Goal: Check status: Check status

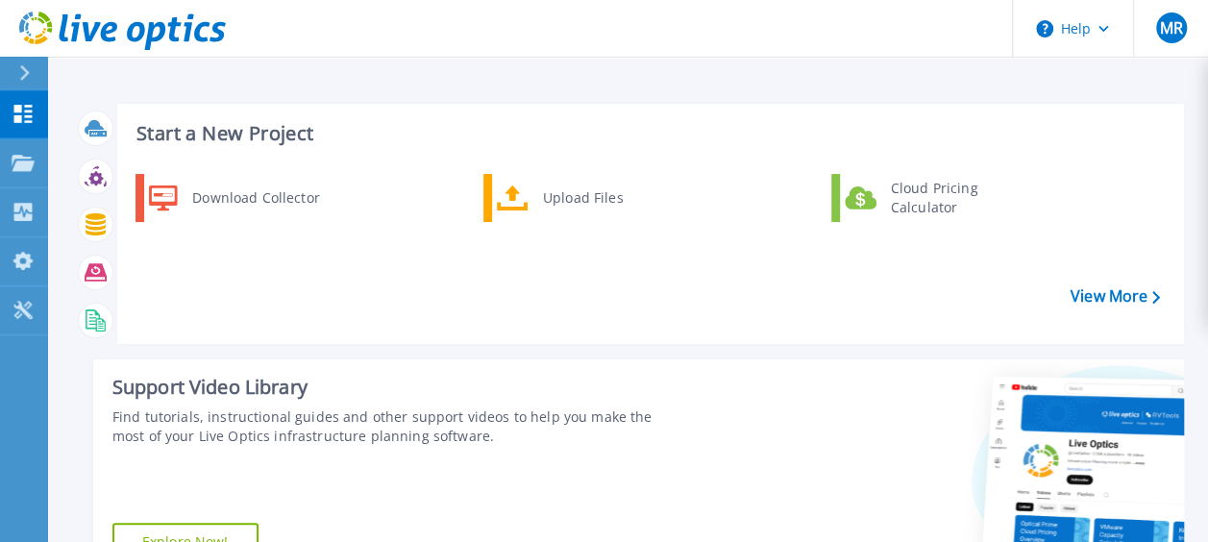
click at [361, 271] on div "Download Collector Upload Files Cloud Pricing Calculator" at bounding box center [647, 251] width 1053 height 165
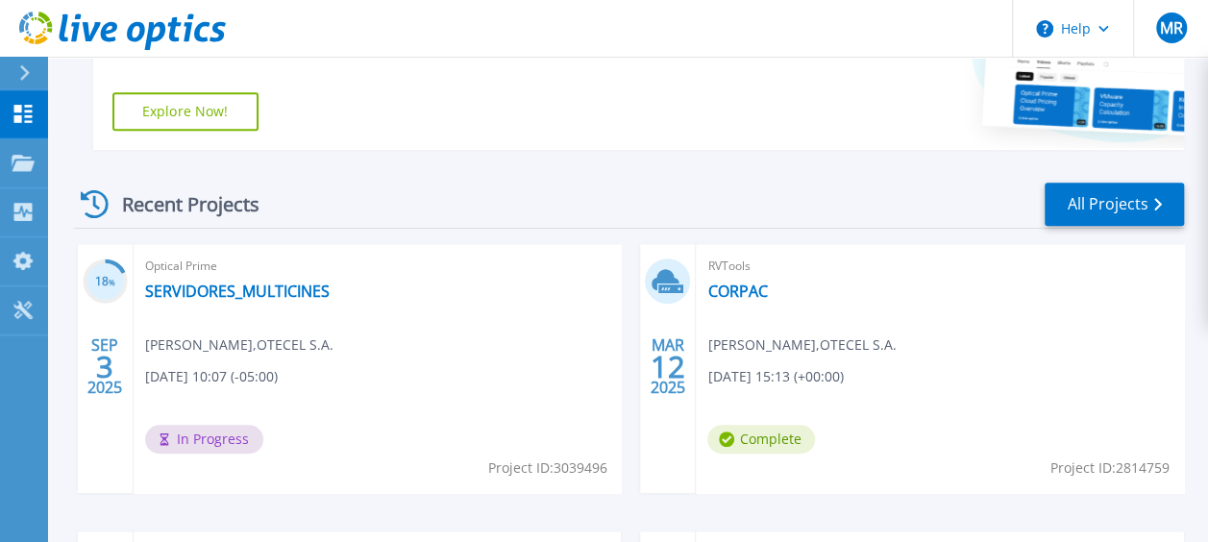
scroll to position [437, 0]
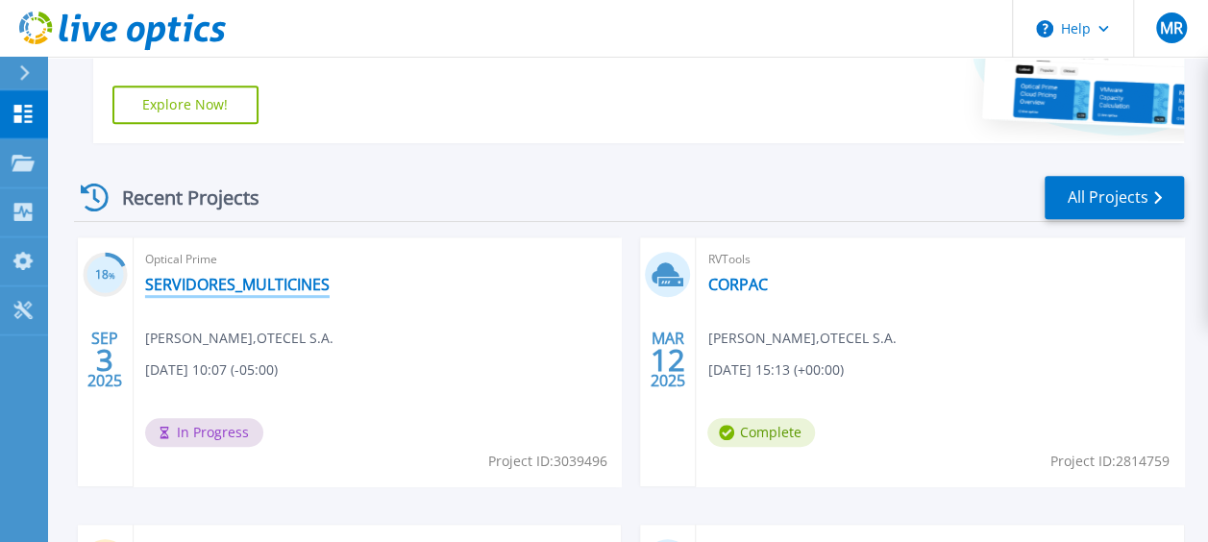
click at [246, 275] on link "SERVIDORES_MULTICINES" at bounding box center [237, 284] width 184 height 19
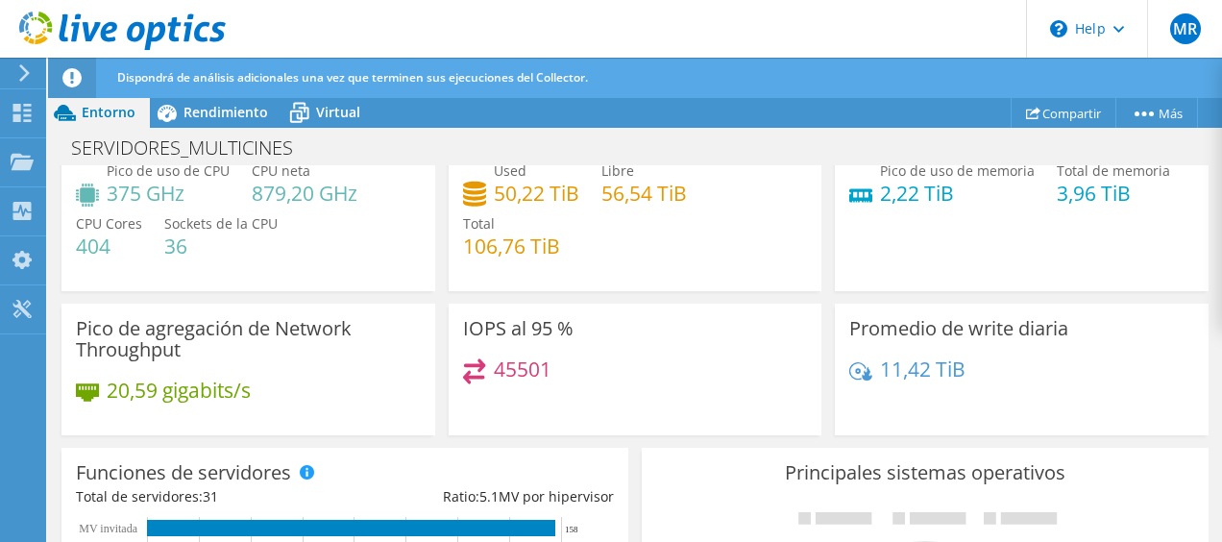
scroll to position [108, 0]
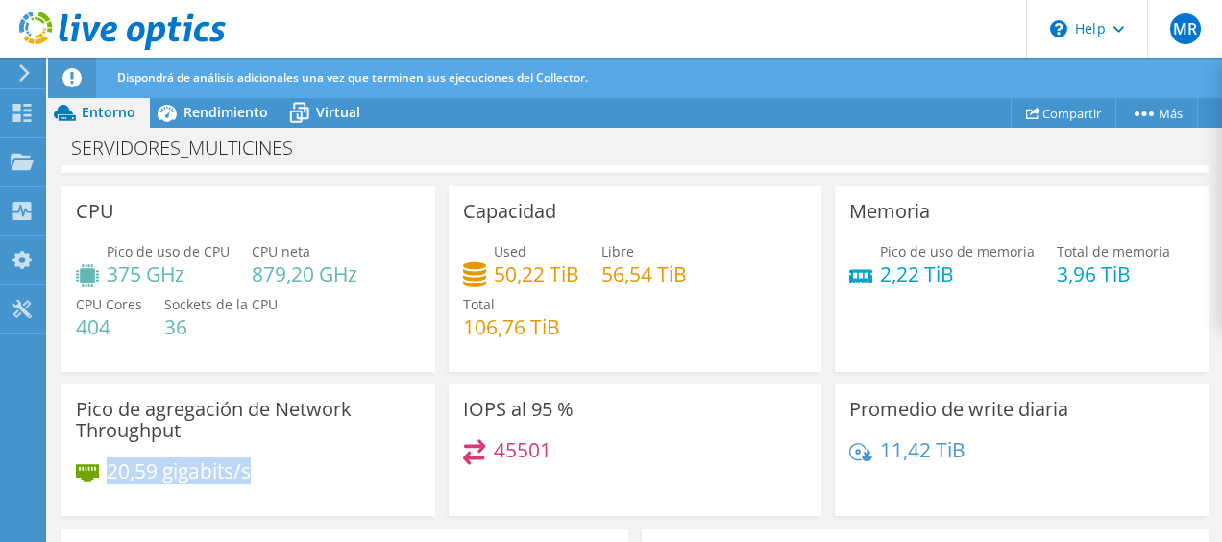
drag, startPoint x: 111, startPoint y: 471, endPoint x: 257, endPoint y: 473, distance: 146.0
click at [257, 473] on div "20,59 gigabits/s" at bounding box center [248, 480] width 345 height 40
drag, startPoint x: 257, startPoint y: 473, endPoint x: 354, endPoint y: 474, distance: 97.0
click at [354, 474] on div "20,59 gigabits/s" at bounding box center [248, 480] width 345 height 40
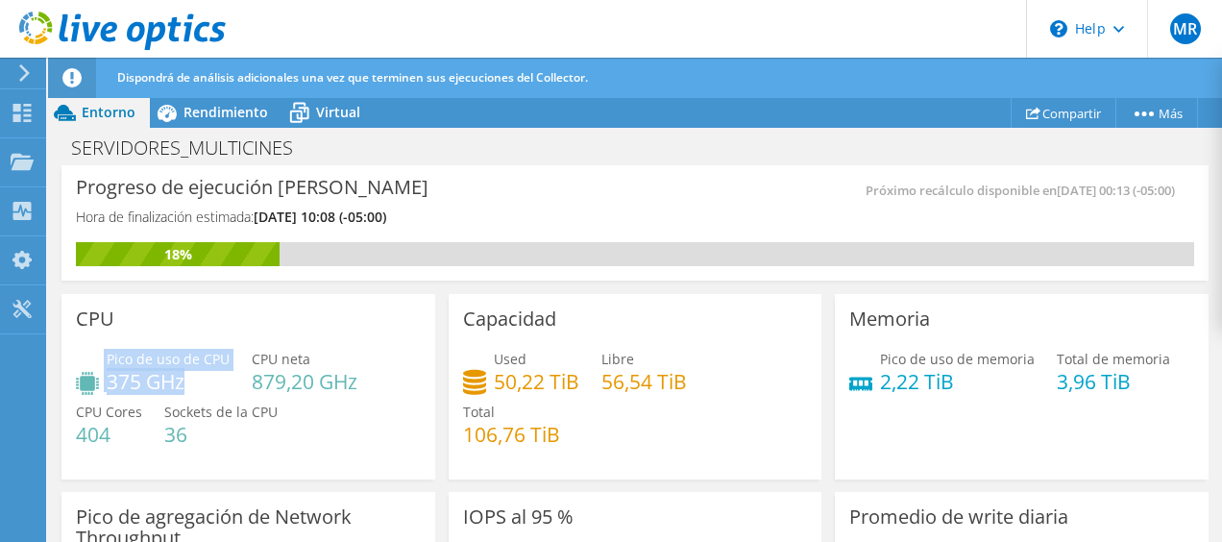
drag, startPoint x: 112, startPoint y: 380, endPoint x: 227, endPoint y: 394, distance: 115.1
click at [225, 390] on div "Pico de uso de CPU 375 GHz" at bounding box center [153, 370] width 154 height 43
drag, startPoint x: 227, startPoint y: 394, endPoint x: 284, endPoint y: 424, distance: 64.9
click at [284, 424] on div "Pico de uso de CPU 375 GHz CPU neta 879,20 GHz CPU Cores 404 Sockets de la CPU …" at bounding box center [248, 406] width 345 height 115
